Goal: Task Accomplishment & Management: Manage account settings

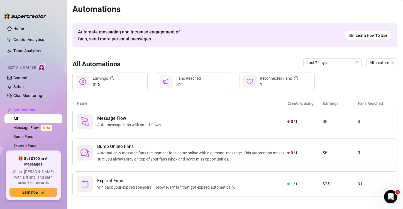
scroll to position [3, 0]
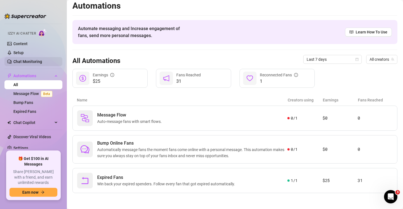
click at [25, 63] on link "Chat Monitoring" at bounding box center [27, 61] width 29 height 4
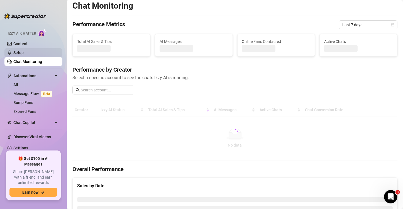
click at [24, 51] on link "Setup" at bounding box center [18, 52] width 10 height 4
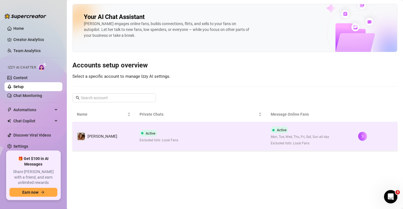
click at [344, 143] on td "Active Mon, Tue, Wed, Thu, Fri, Sat, Sun all day Excluded lists: Loyal Fans" at bounding box center [309, 136] width 87 height 29
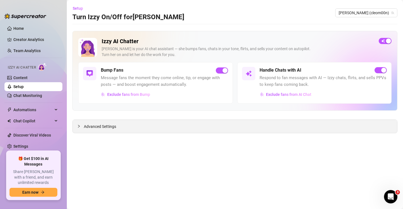
click at [264, 130] on div "Advanced Settings" at bounding box center [235, 126] width 325 height 13
click at [99, 127] on span "Advanced Settings" at bounding box center [100, 126] width 32 height 6
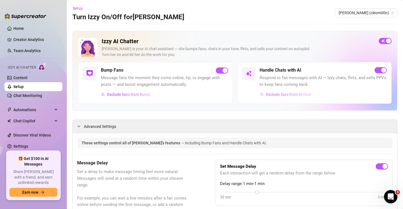
click at [290, 94] on span "Exclude fans from AI Chat" at bounding box center [288, 94] width 45 height 4
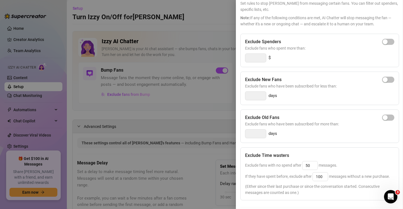
scroll to position [34, 0]
click at [383, 115] on button "button" at bounding box center [388, 117] width 12 height 6
type input "14"
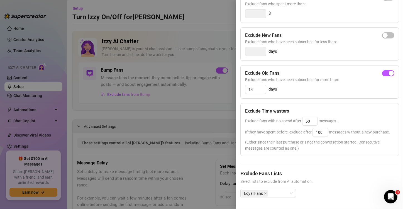
scroll to position [0, 0]
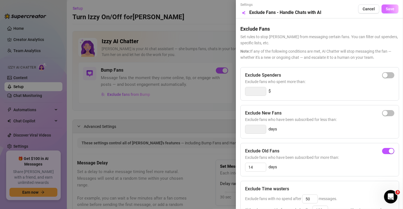
click at [385, 11] on button "Save" at bounding box center [390, 8] width 17 height 9
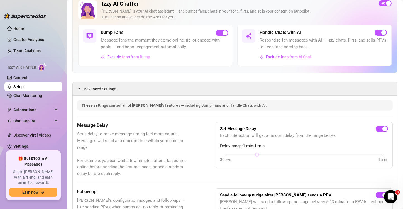
scroll to position [18, 0]
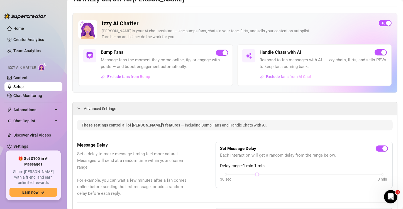
click at [266, 78] on span "Exclude fans from AI Chat" at bounding box center [288, 76] width 45 height 4
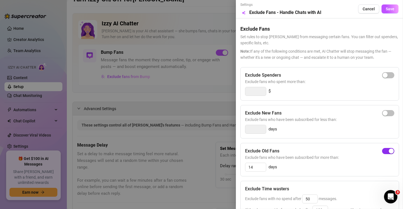
click at [389, 149] on div "button" at bounding box center [391, 150] width 5 height 5
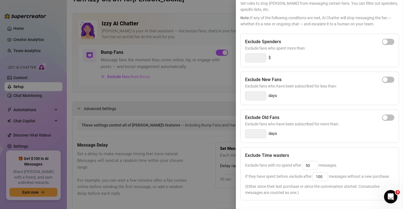
scroll to position [33, 0]
click at [383, 41] on div "button" at bounding box center [385, 41] width 5 height 5
type input "300"
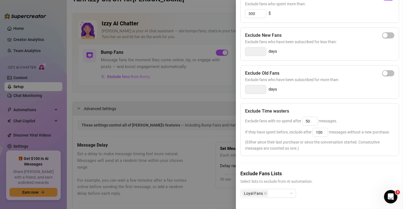
click at [198, 159] on div at bounding box center [201, 104] width 403 height 209
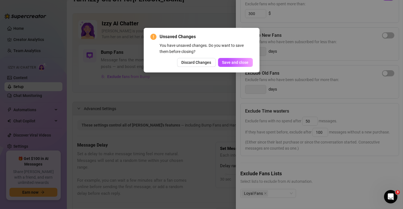
click at [198, 159] on div "Unsaved Changes You have unsaved changes. Do you want to save them before closi…" at bounding box center [201, 104] width 403 height 209
click at [238, 61] on span "Save and close" at bounding box center [235, 62] width 26 height 4
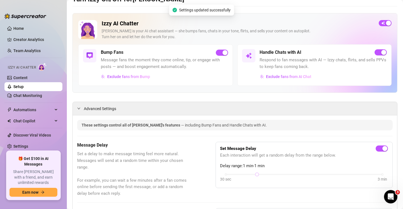
scroll to position [0, 0]
